Goal: Task Accomplishment & Management: Manage account settings

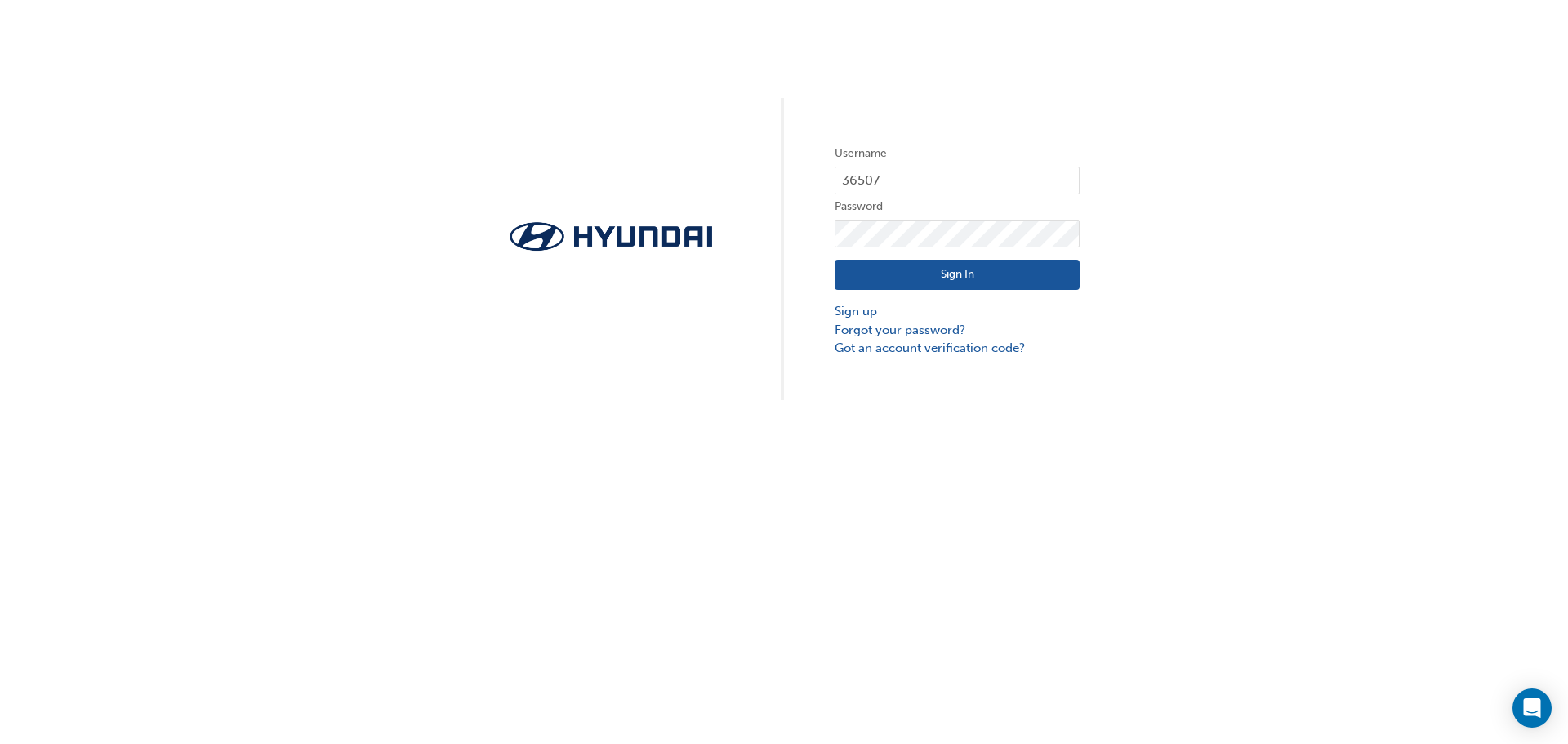
click at [396, 84] on div "Username 36507 Password Sign In Sign up Forgot your password? Got an account ve…" at bounding box center [784, 200] width 1568 height 400
click at [907, 179] on input "36507" at bounding box center [957, 180] width 245 height 27
type input "JR800"
click at [943, 281] on button "Sign In" at bounding box center [957, 275] width 245 height 31
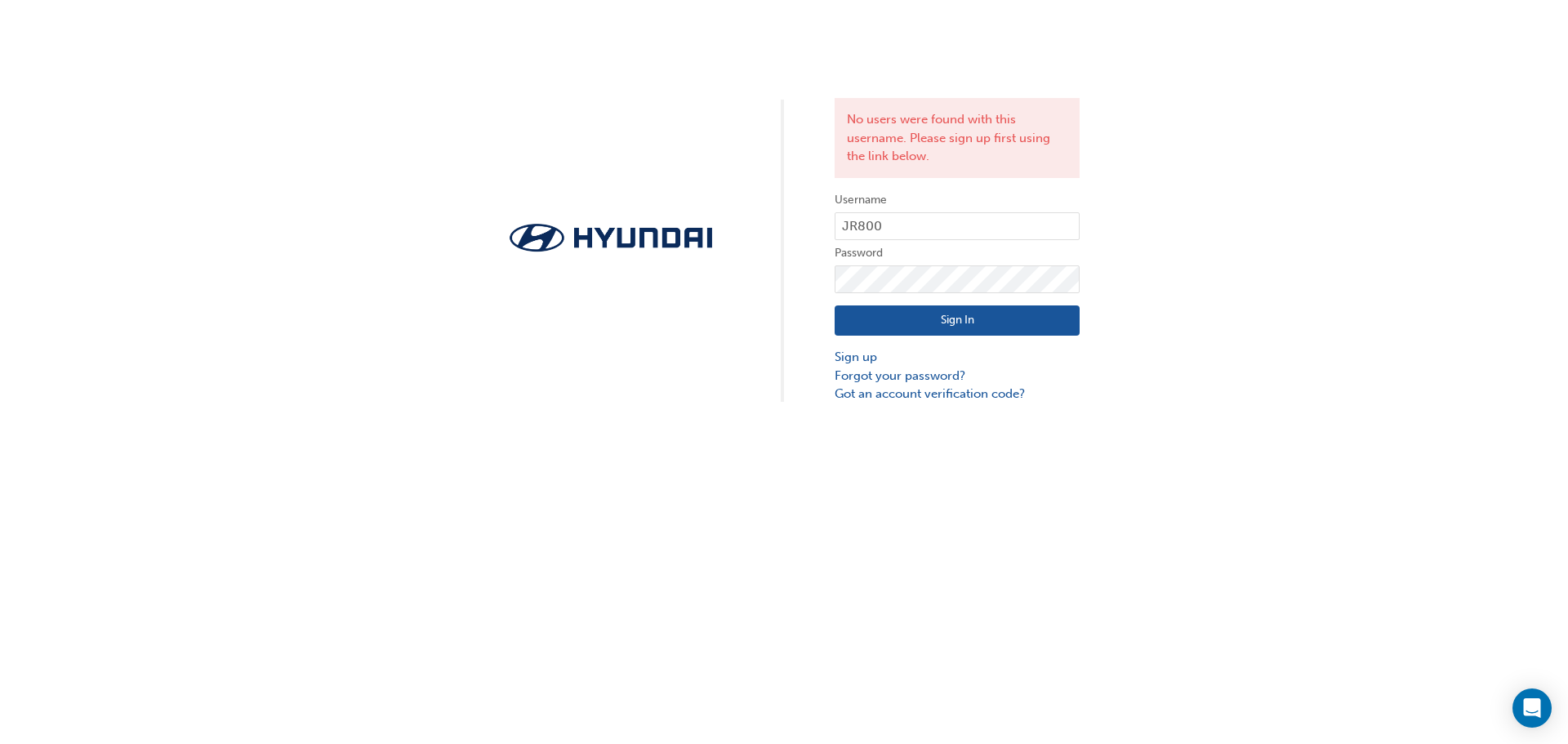
click at [941, 212] on form "Username JR800 Password Sign In Sign up Forgot your password? Got an account ve…" at bounding box center [957, 296] width 245 height 213
click at [943, 220] on input "JR800" at bounding box center [957, 226] width 245 height 27
type input "24072"
click at [971, 332] on button "Sign In" at bounding box center [957, 320] width 245 height 31
